Goal: Information Seeking & Learning: Learn about a topic

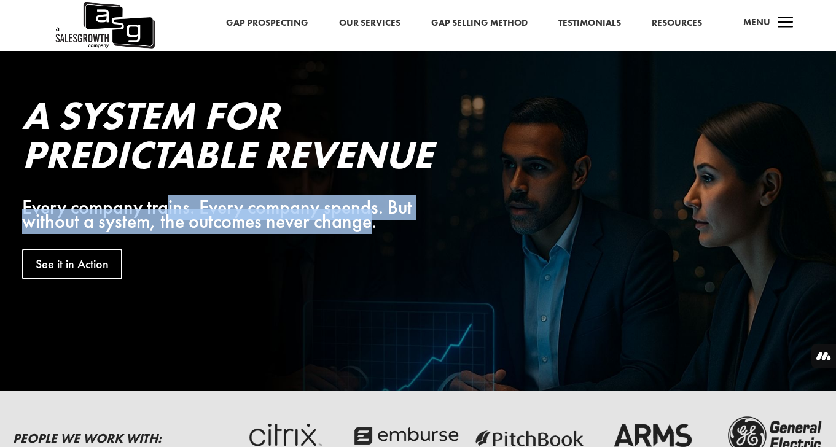
drag, startPoint x: 165, startPoint y: 210, endPoint x: 372, endPoint y: 230, distance: 208.5
click at [372, 230] on div "Every company trains. Every company spends. But without a system, the outcomes …" at bounding box center [226, 214] width 409 height 29
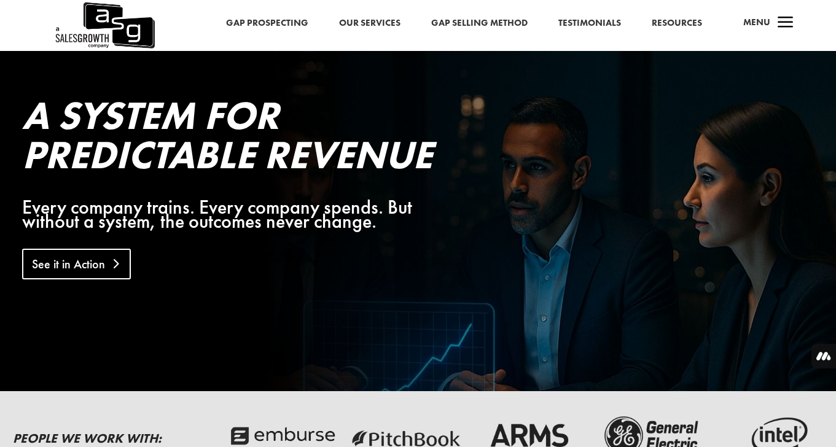
click at [101, 262] on link "See it in Action" at bounding box center [76, 264] width 109 height 31
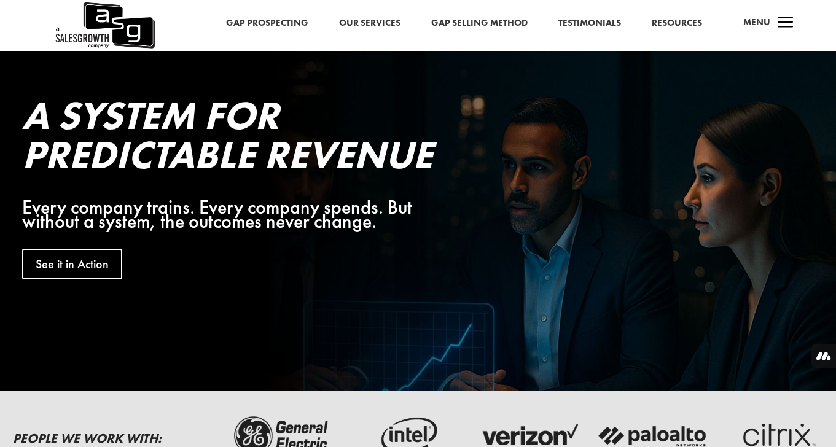
click at [292, 26] on link "Gap Prospecting" at bounding box center [267, 23] width 82 height 16
click at [290, 26] on link "Gap Prospecting" at bounding box center [267, 23] width 82 height 16
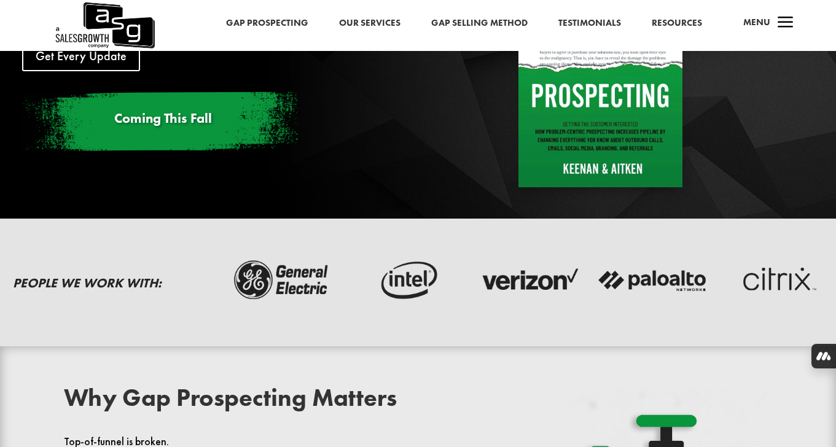
scroll to position [124, 0]
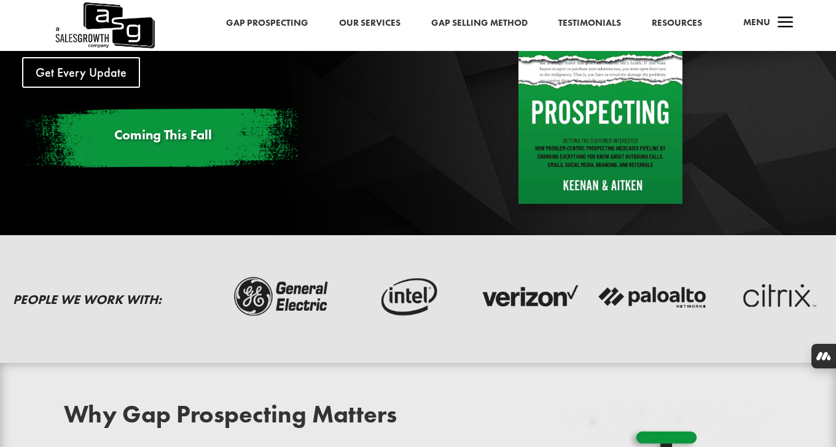
click at [663, 24] on link "Resources" at bounding box center [676, 23] width 50 height 16
